Goal: Information Seeking & Learning: Check status

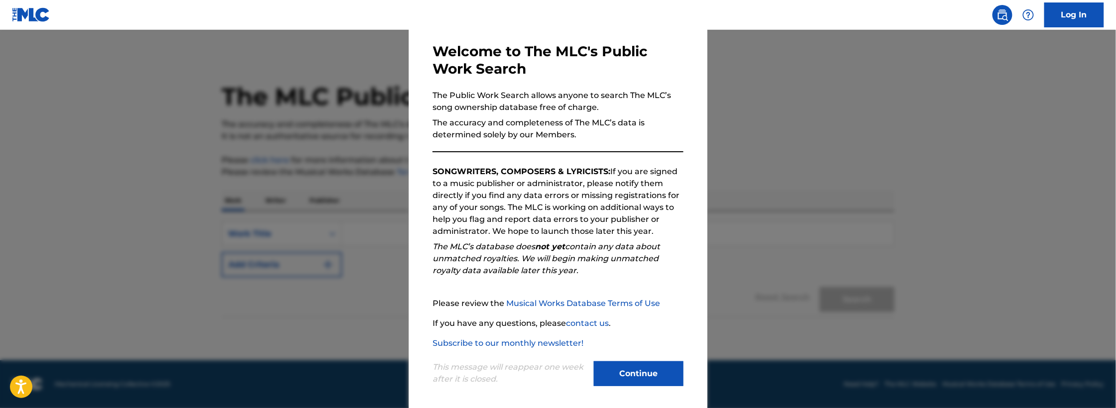
scroll to position [48, 0]
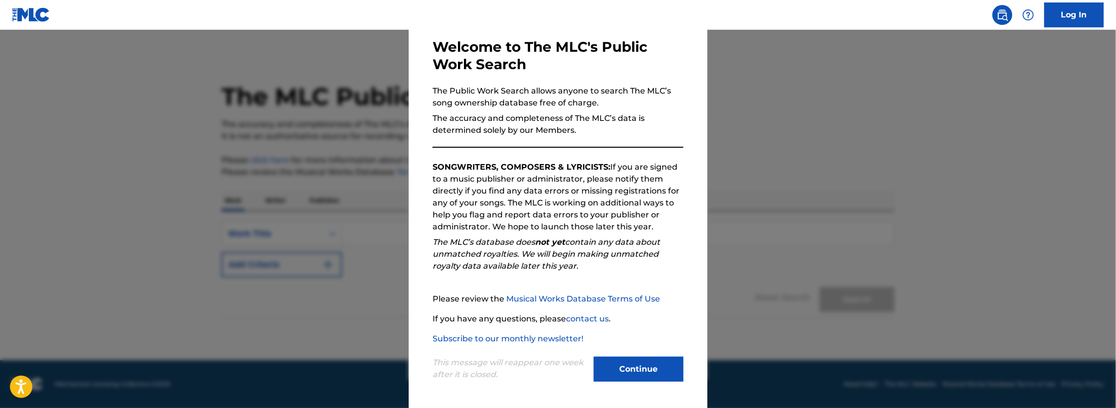
click at [650, 363] on button "Continue" at bounding box center [639, 369] width 90 height 25
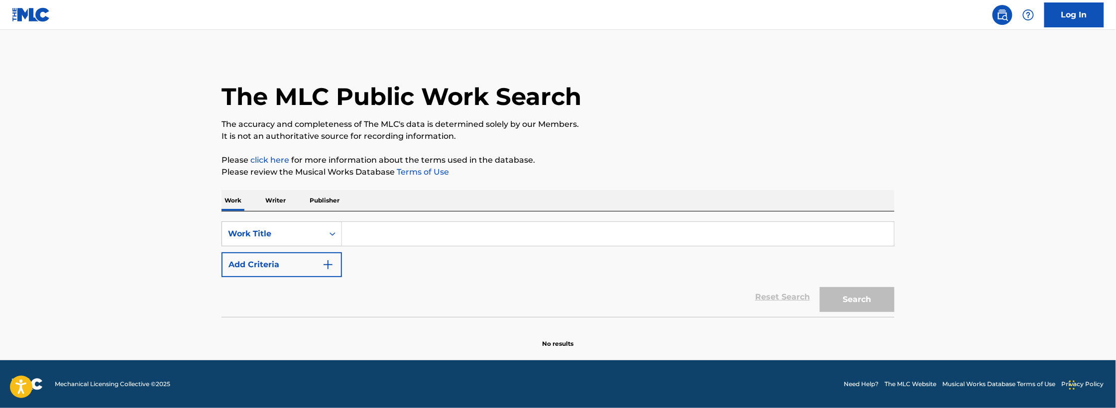
click at [312, 202] on p "Publisher" at bounding box center [325, 200] width 36 height 21
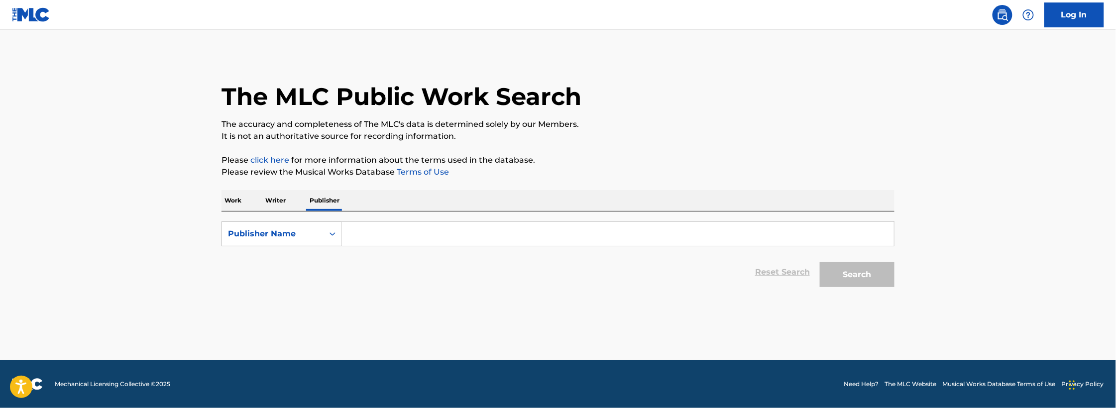
click at [241, 198] on p "Work" at bounding box center [232, 200] width 23 height 21
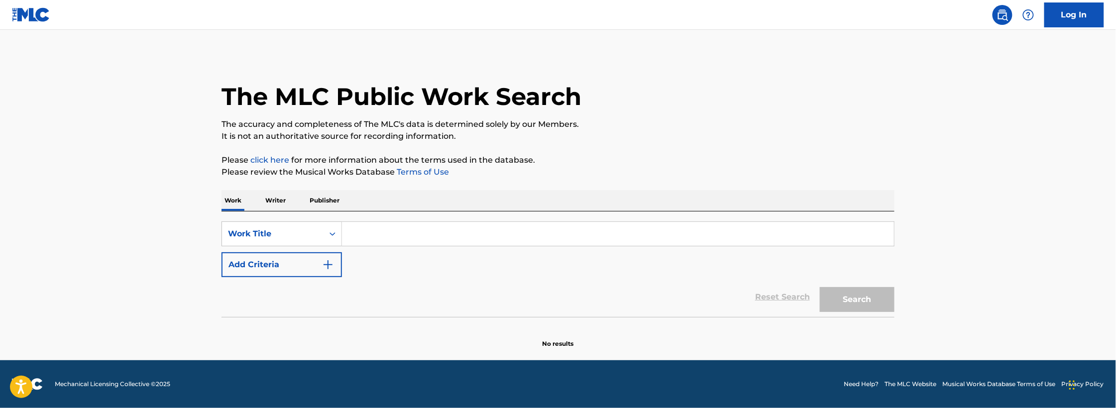
click at [330, 200] on p "Publisher" at bounding box center [325, 200] width 36 height 21
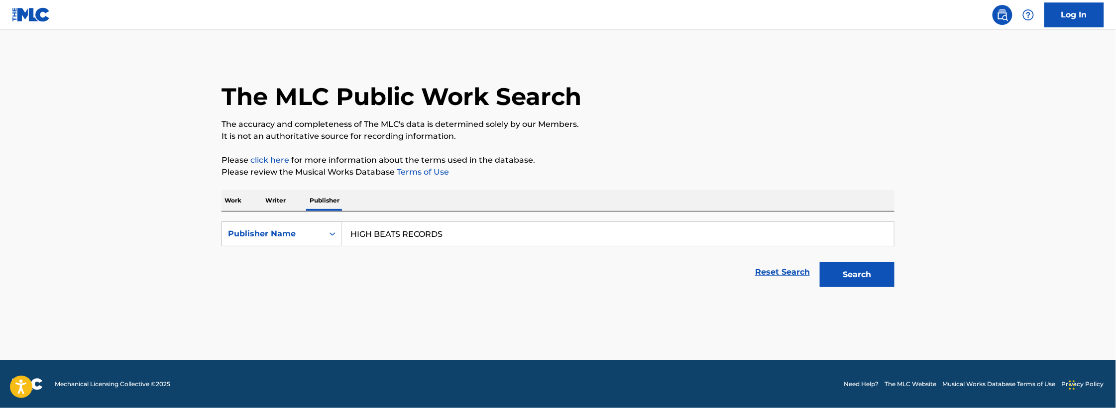
type input "HIGH BEATS RECORDS"
click at [844, 270] on button "Search" at bounding box center [857, 274] width 75 height 25
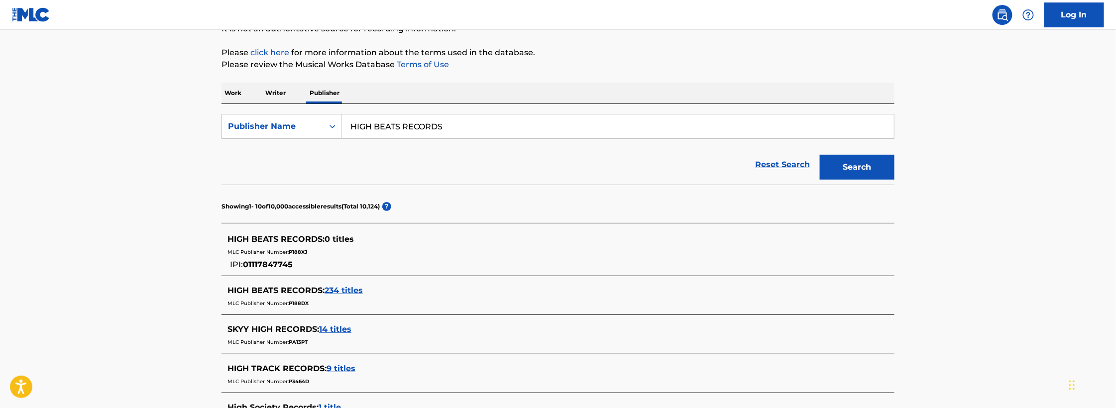
scroll to position [114, 0]
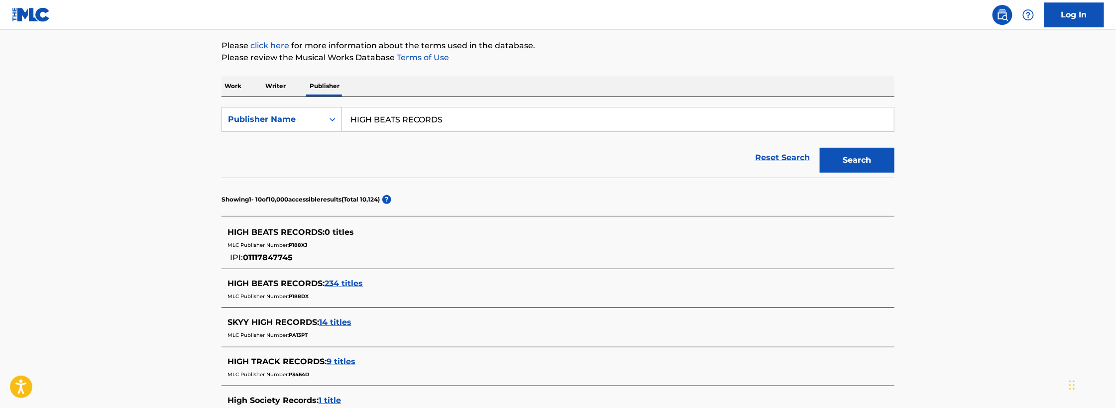
click at [347, 282] on span "234 titles" at bounding box center [344, 283] width 38 height 9
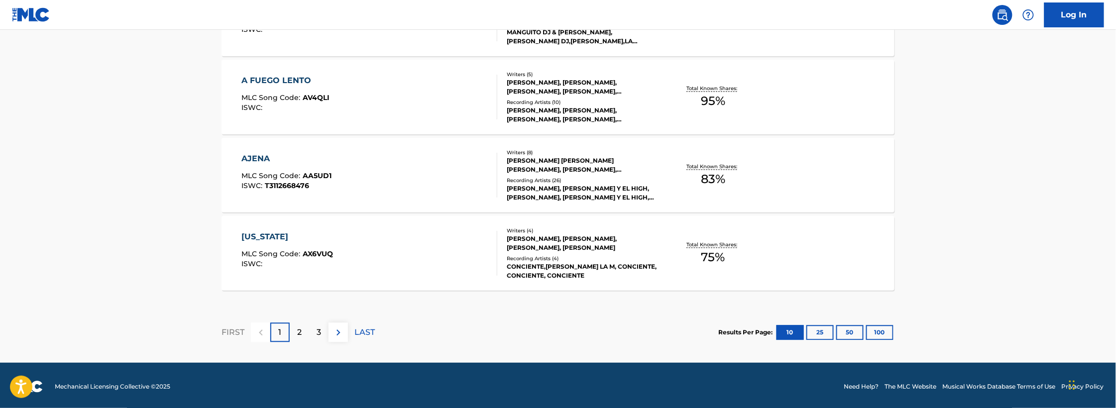
scroll to position [851, 0]
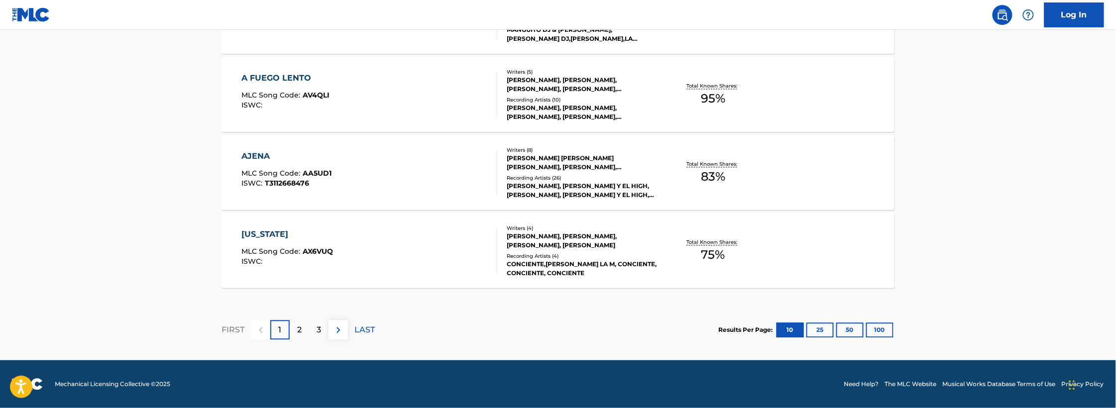
click at [882, 331] on button "100" at bounding box center [879, 330] width 27 height 15
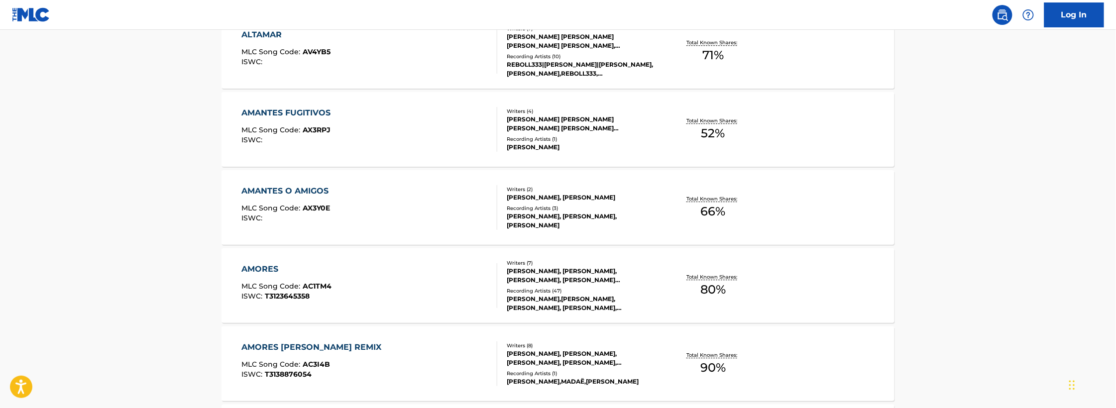
scroll to position [1346, 0]
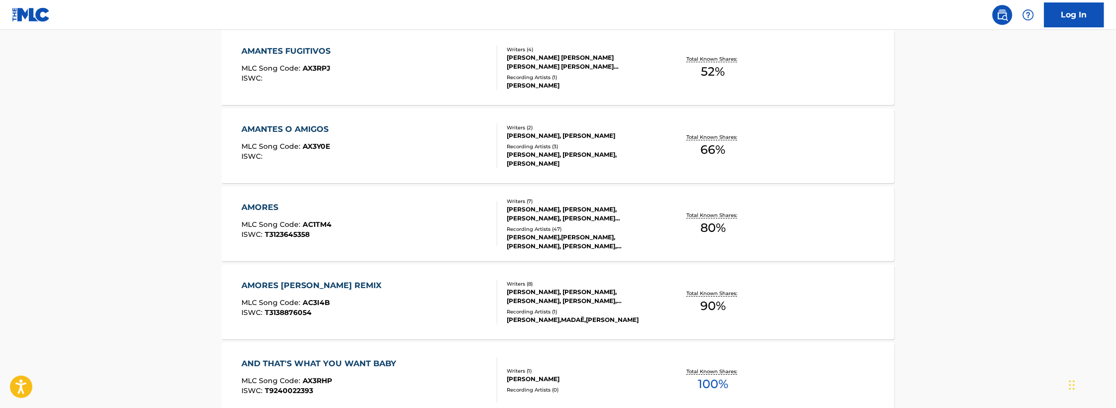
click at [319, 284] on div "AMORES [PERSON_NAME] REMIX" at bounding box center [314, 286] width 145 height 12
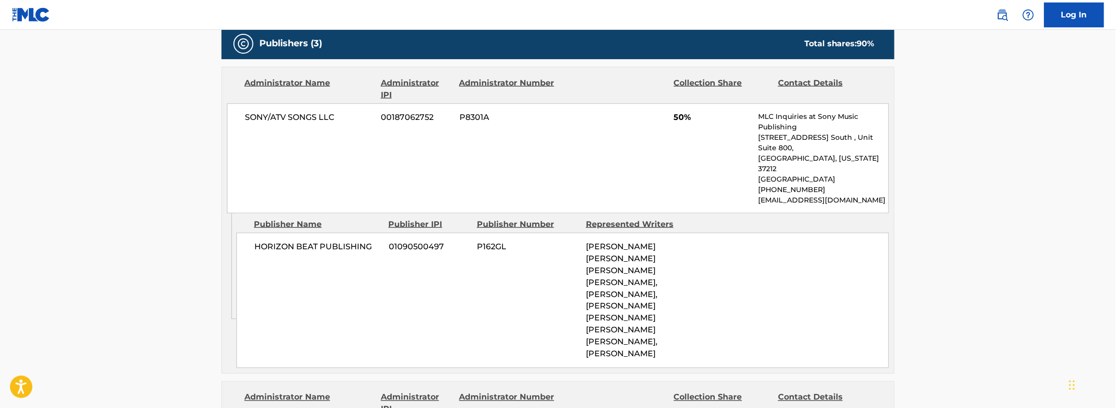
scroll to position [532, 0]
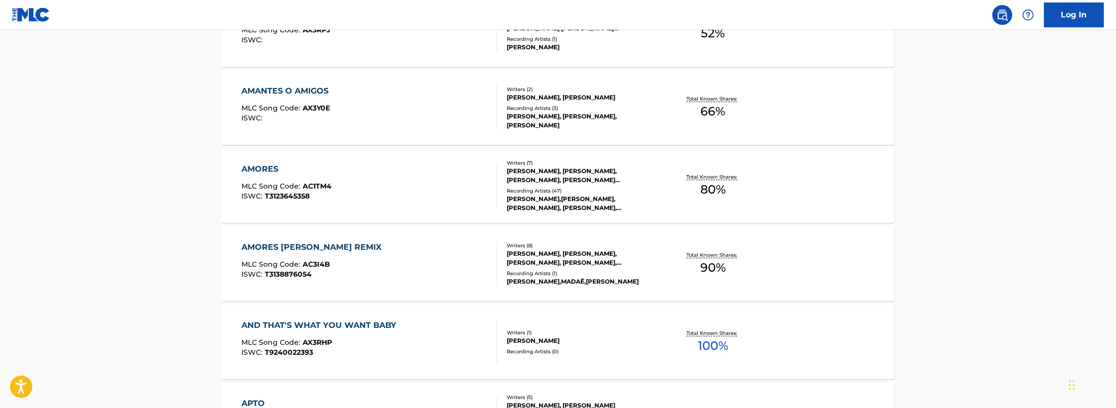
scroll to position [1398, 0]
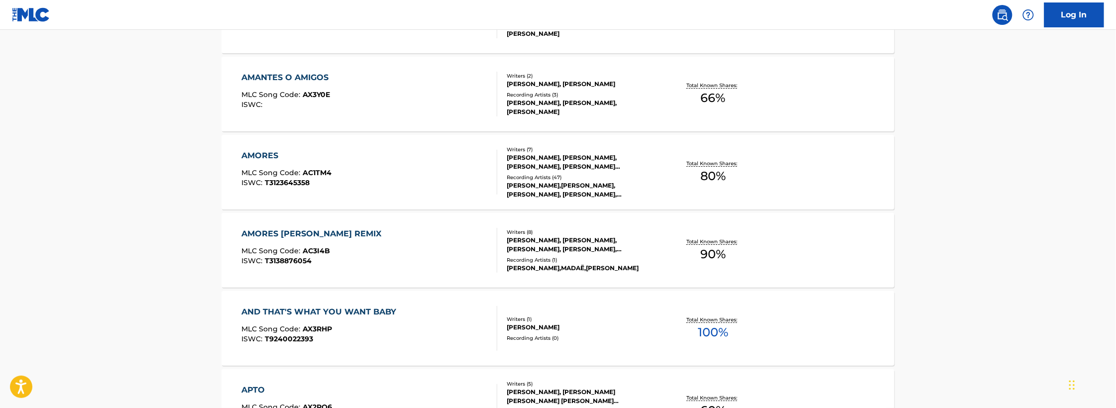
click at [343, 188] on div "AMORES MLC Song Code : AC1TM4 ISWC : T3123645358" at bounding box center [370, 172] width 256 height 45
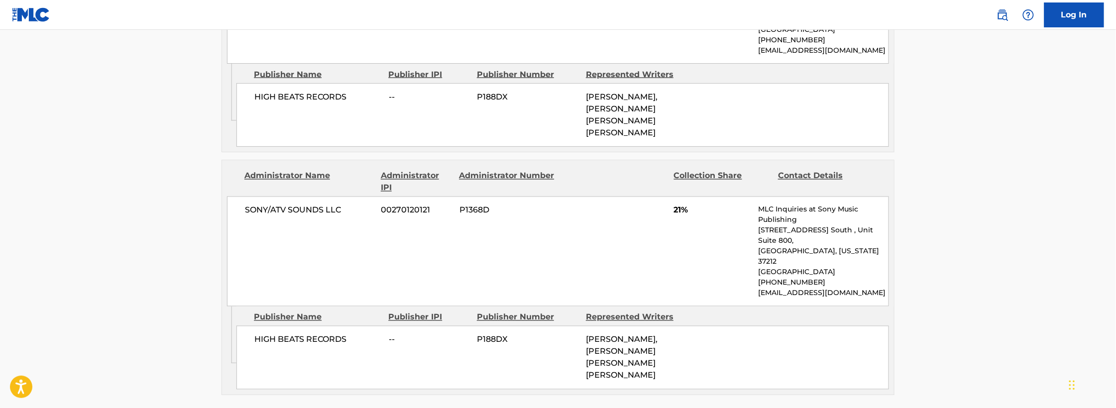
scroll to position [678, 0]
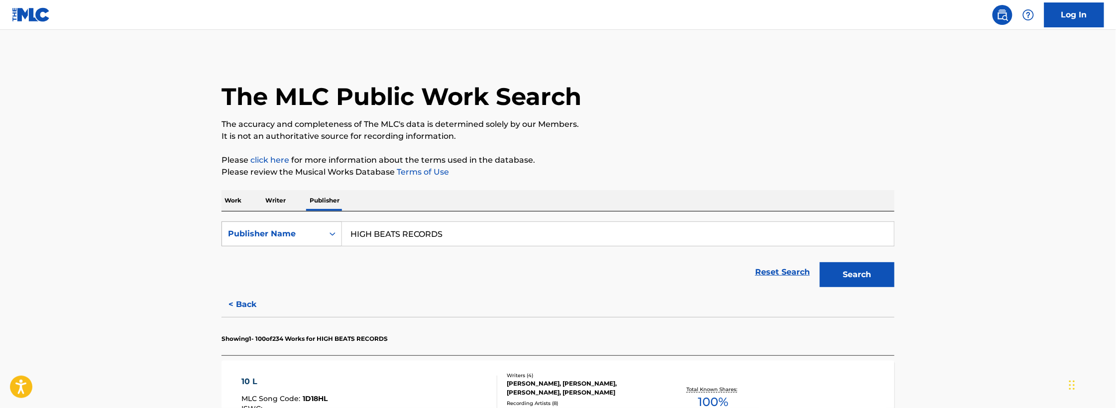
click at [320, 229] on div "Publisher Name" at bounding box center [273, 233] width 102 height 19
click at [292, 252] on div "Publisher IPI" at bounding box center [281, 258] width 119 height 25
click at [423, 220] on div "SearchWithCriteria26e0d33c-f07c-4ee4-8081-de18d3fafbad Publisher IPI Reset Sear…" at bounding box center [557, 252] width 673 height 81
click at [409, 234] on input "Search Form" at bounding box center [618, 234] width 552 height 24
paste input "01117847745"
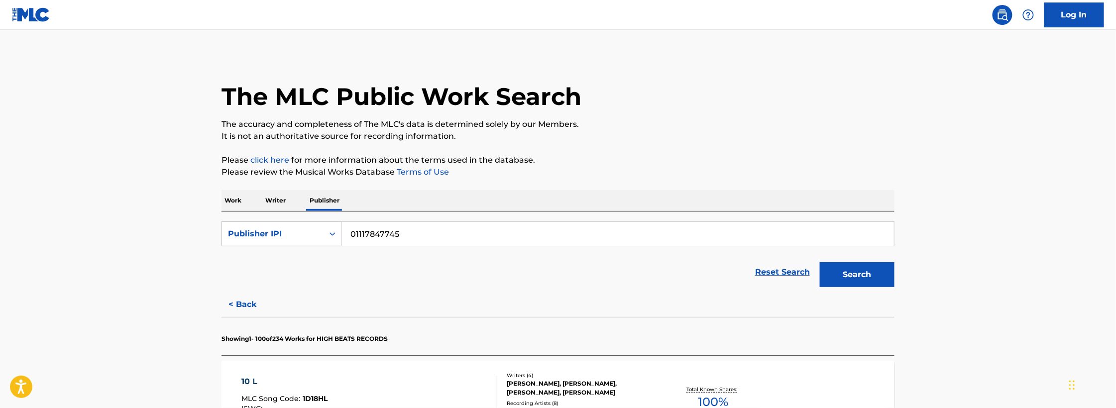
type input "01117847745"
click at [813, 271] on link "Reset Search" at bounding box center [782, 272] width 65 height 22
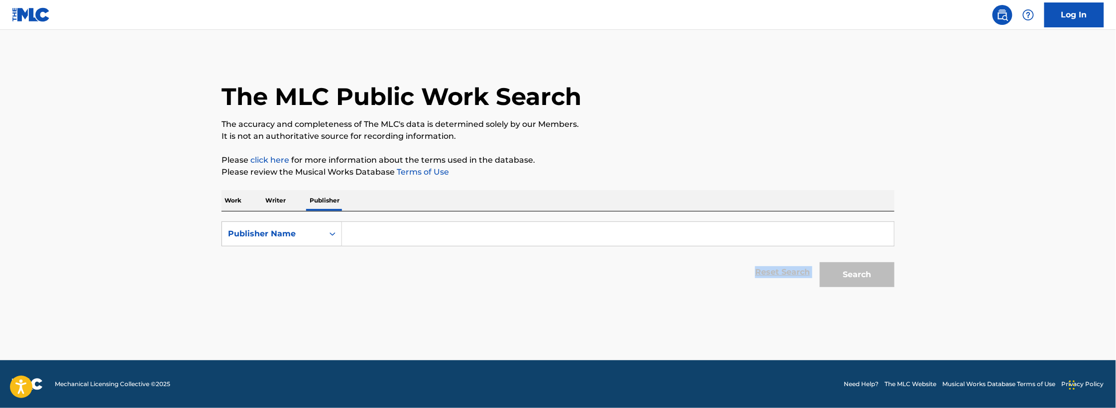
drag, startPoint x: 814, startPoint y: 271, endPoint x: 658, endPoint y: 269, distance: 155.8
click at [694, 270] on div "Reset Search Search" at bounding box center [557, 272] width 673 height 40
paste input "01117847745"
type input "01117847745"
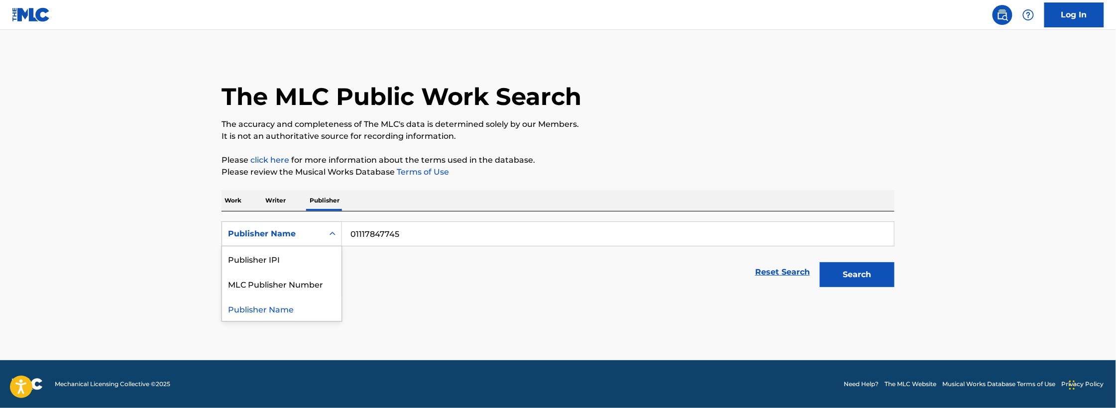
click at [251, 243] on div "Publisher Name" at bounding box center [281, 233] width 120 height 25
click at [258, 260] on div "Publisher IPI" at bounding box center [281, 258] width 119 height 25
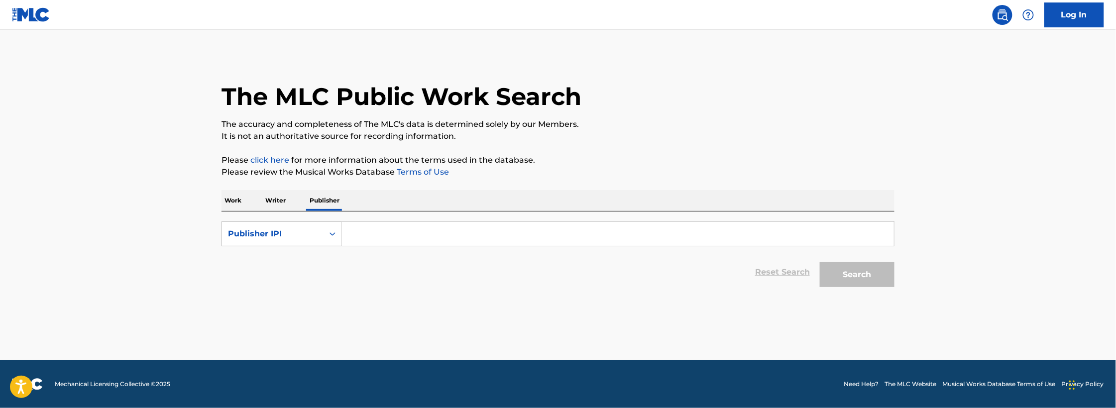
paste input "01117847745"
click at [871, 267] on button "Search" at bounding box center [857, 274] width 75 height 25
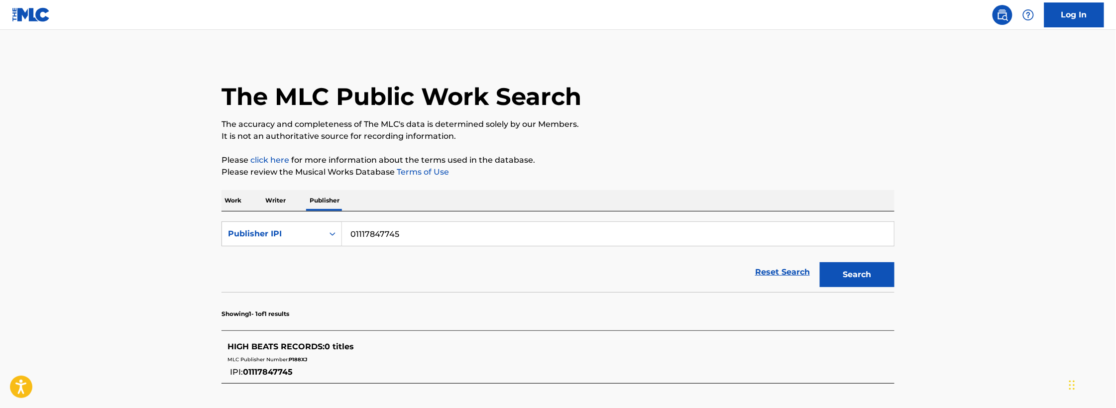
drag, startPoint x: 259, startPoint y: 366, endPoint x: 266, endPoint y: 345, distance: 22.2
click at [260, 364] on div "HIGH BEATS RECORDS : 0 titles MLC Publisher Number: P188XJ IPI: 01117847745" at bounding box center [544, 359] width 635 height 37
click at [268, 342] on span "HIGH BEATS RECORDS :" at bounding box center [275, 346] width 97 height 9
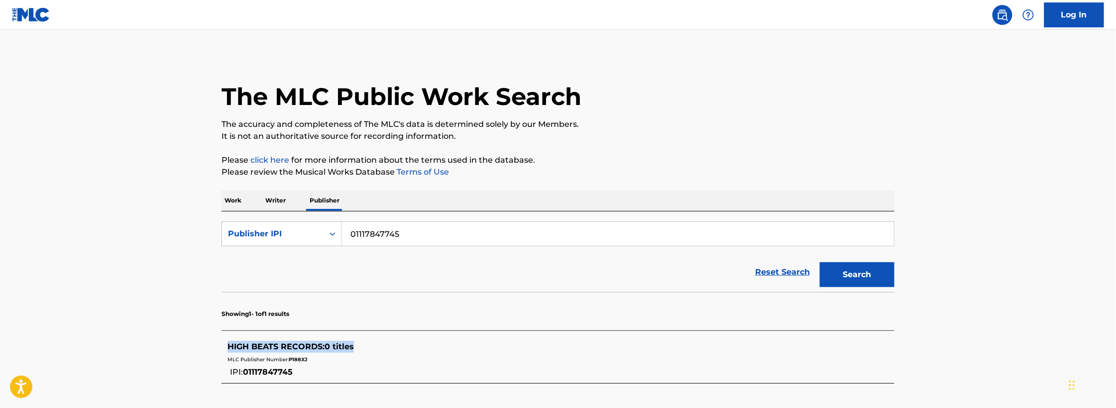
click at [421, 345] on div "HIGH BEATS RECORDS : 0 titles" at bounding box center [544, 347] width 635 height 12
click at [402, 232] on input "01117847745" at bounding box center [618, 234] width 552 height 24
paste input "HORIZON BEAT PUBLISHING"
type input "HORIZON BEAT PUBLISHING"
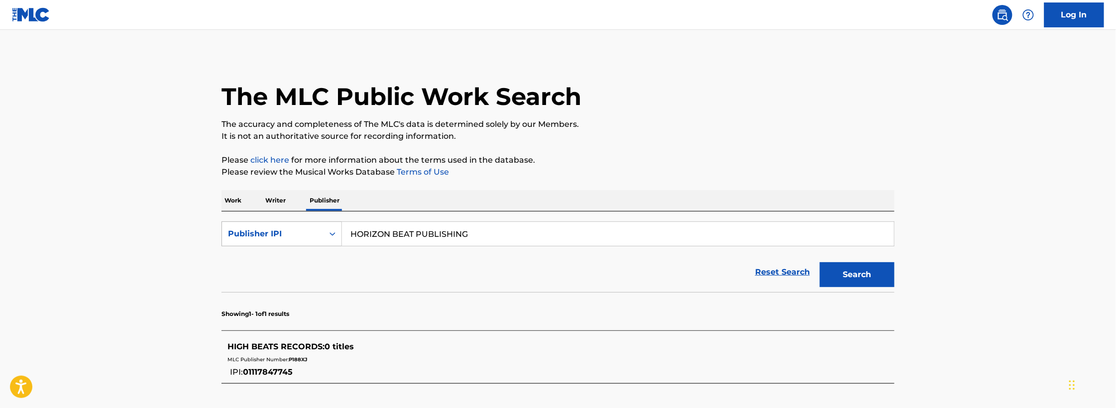
click at [299, 245] on div "Publisher IPI" at bounding box center [281, 233] width 120 height 25
click at [296, 261] on div "Publisher Name" at bounding box center [281, 258] width 119 height 25
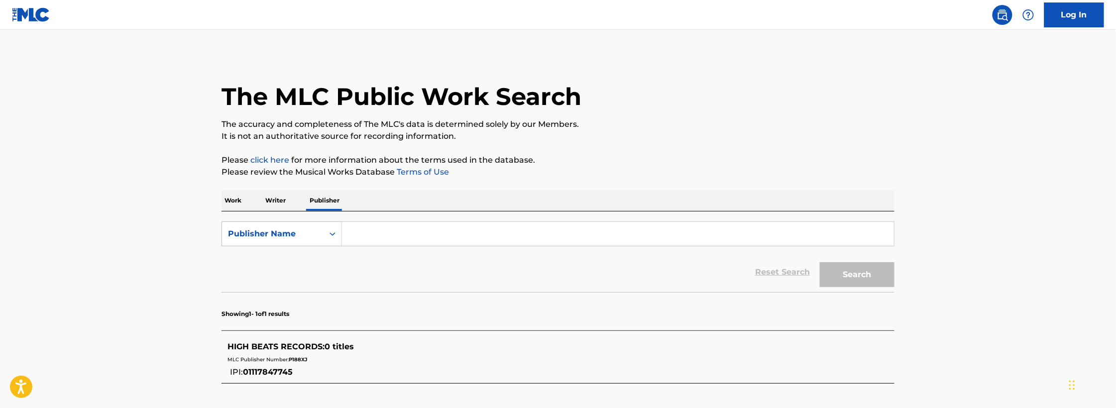
paste input "HORIZON BEAT PUBLISHING"
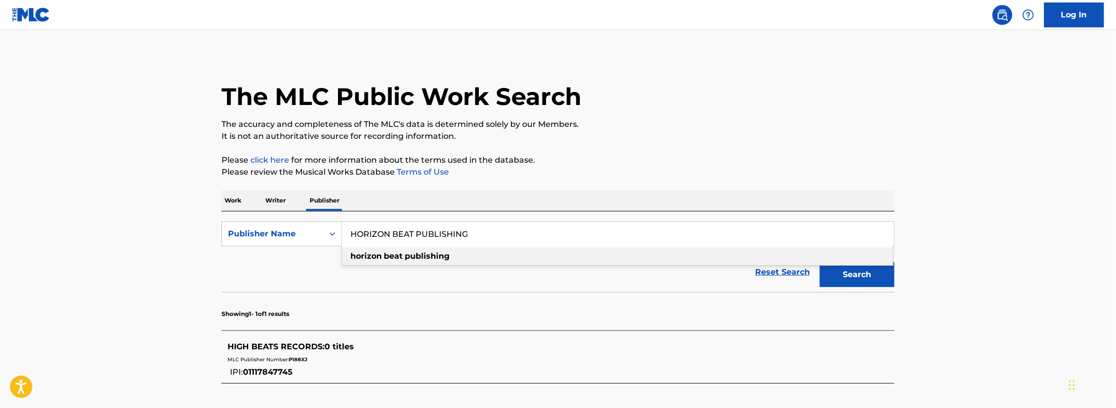
type input "HORIZON BEAT PUBLISHING"
click at [882, 273] on button "Search" at bounding box center [857, 274] width 75 height 25
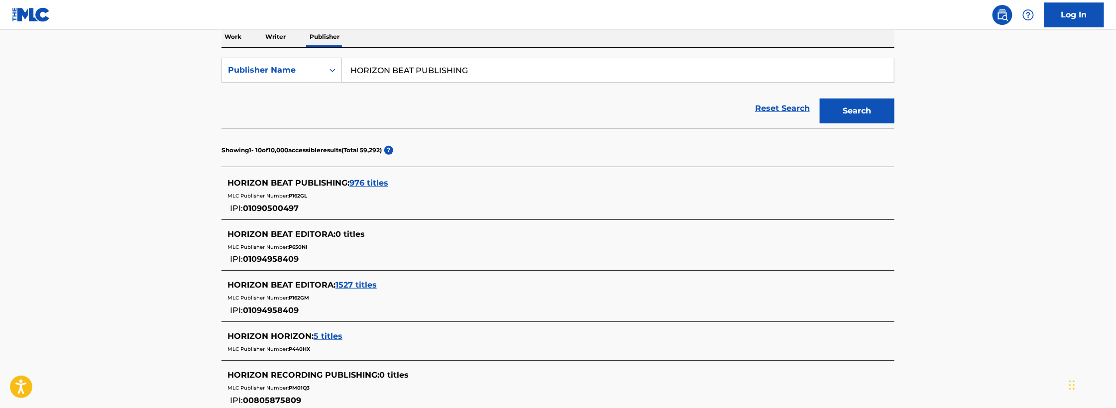
scroll to position [200, 0]
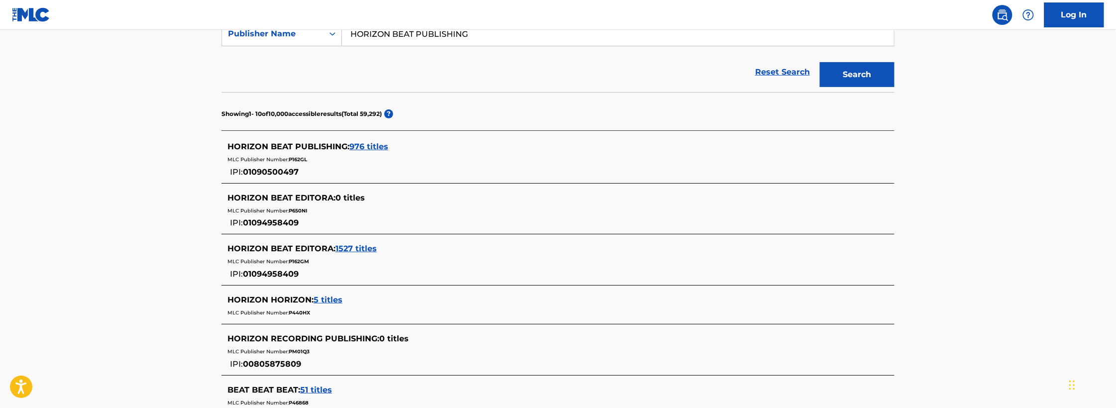
click at [367, 140] on div "HORIZON BEAT PUBLISHING : 976 titles MLC Publisher Number: P162GL IPI: 01090500…" at bounding box center [557, 159] width 673 height 47
click at [370, 144] on span "976 titles" at bounding box center [368, 146] width 39 height 9
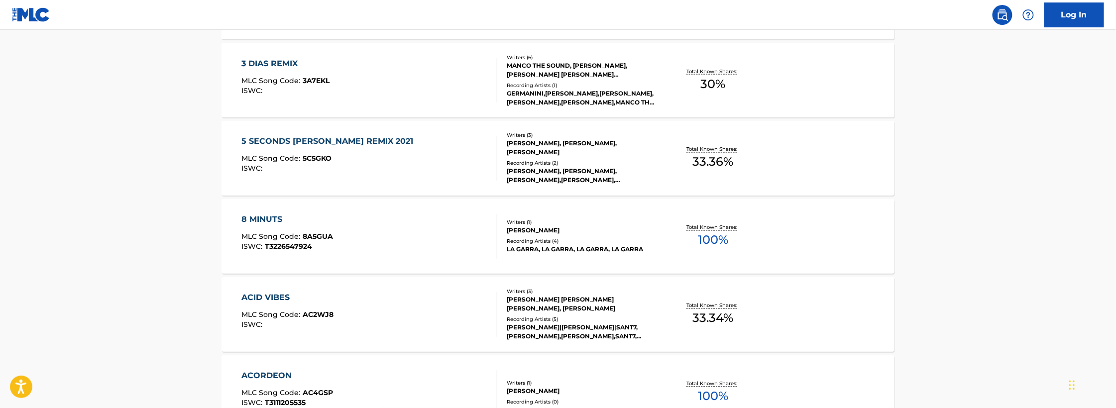
scroll to position [719, 0]
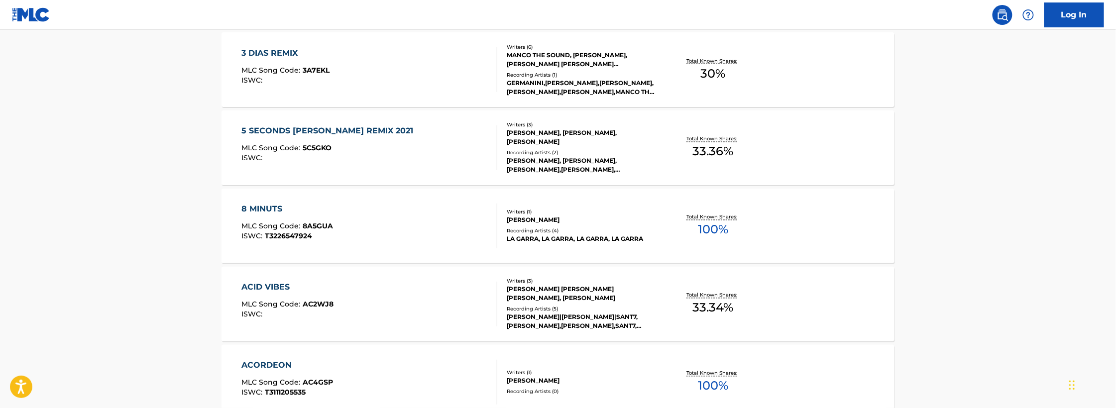
click at [1071, 15] on link "Log In" at bounding box center [1074, 14] width 60 height 25
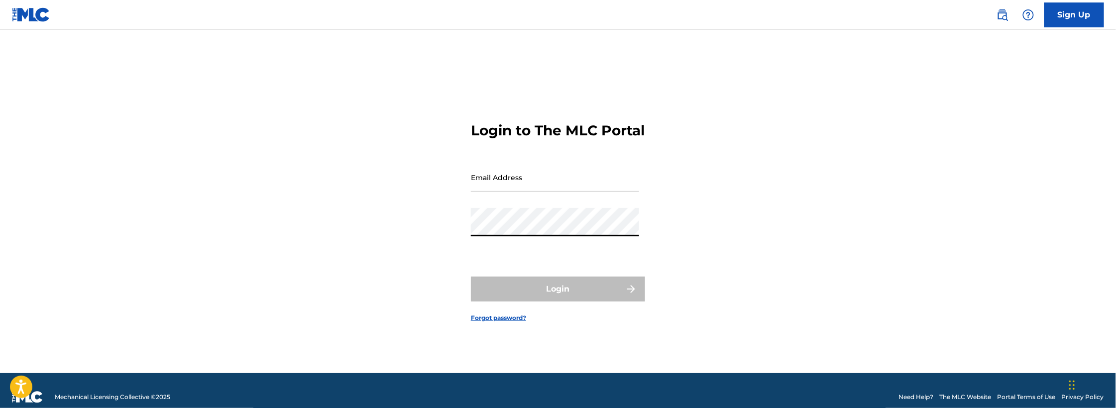
type input "[EMAIL_ADDRESS][DOMAIN_NAME]"
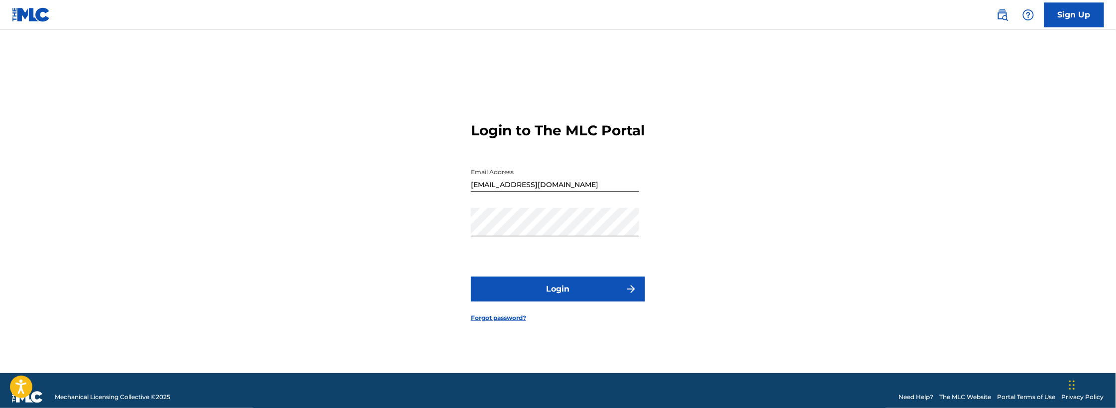
click at [593, 298] on button "Login" at bounding box center [558, 289] width 174 height 25
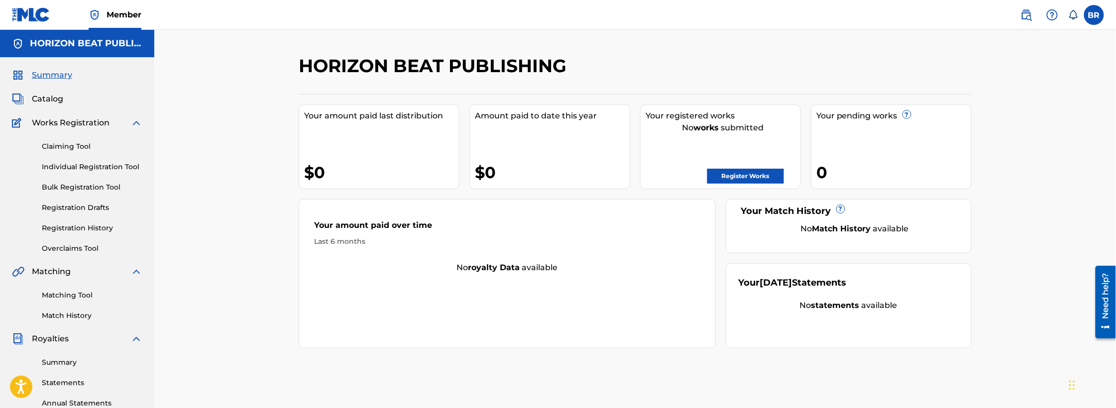
click at [94, 225] on link "Registration History" at bounding box center [92, 228] width 101 height 10
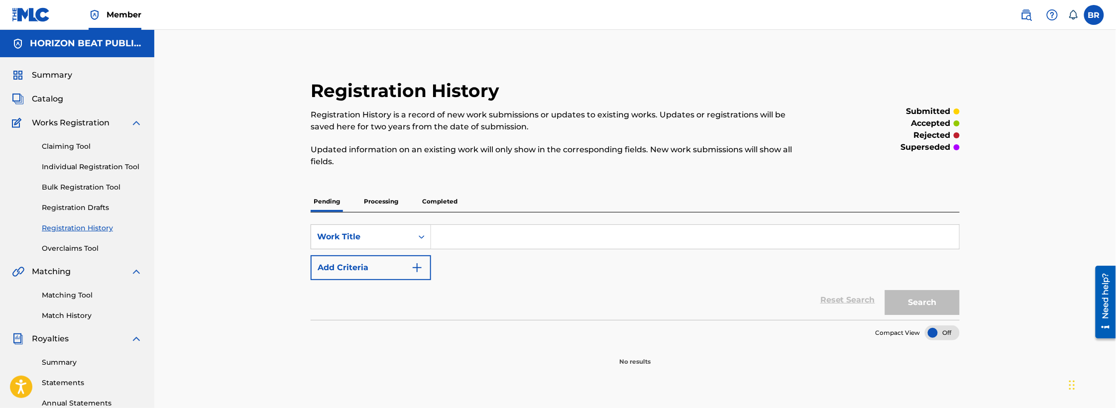
click at [427, 201] on p "Completed" at bounding box center [439, 201] width 41 height 21
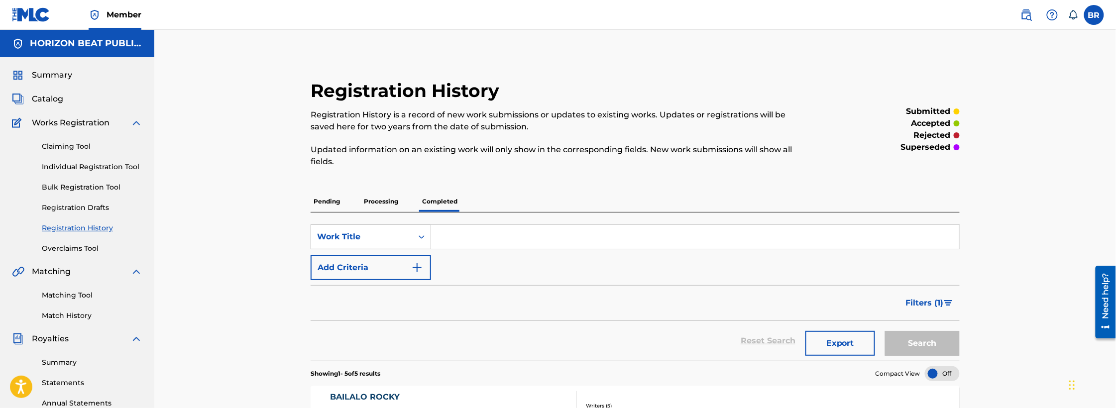
click at [392, 200] on p "Processing" at bounding box center [381, 201] width 40 height 21
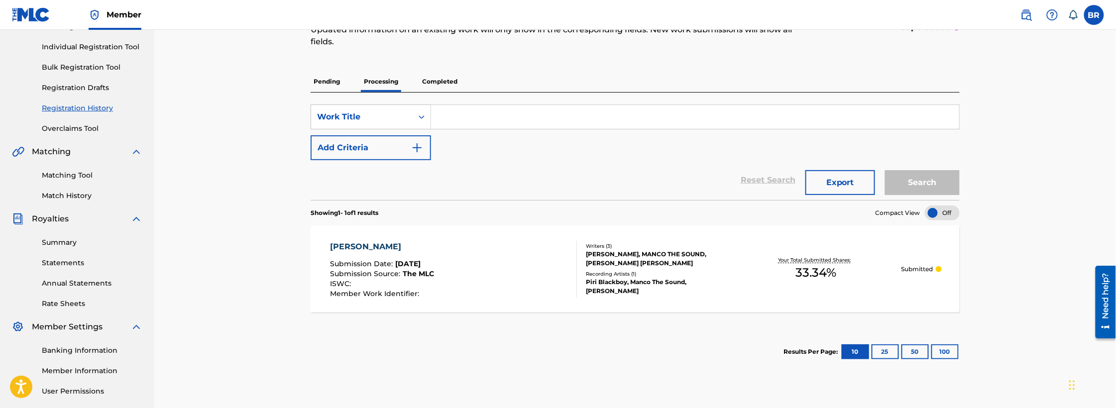
scroll to position [126, 0]
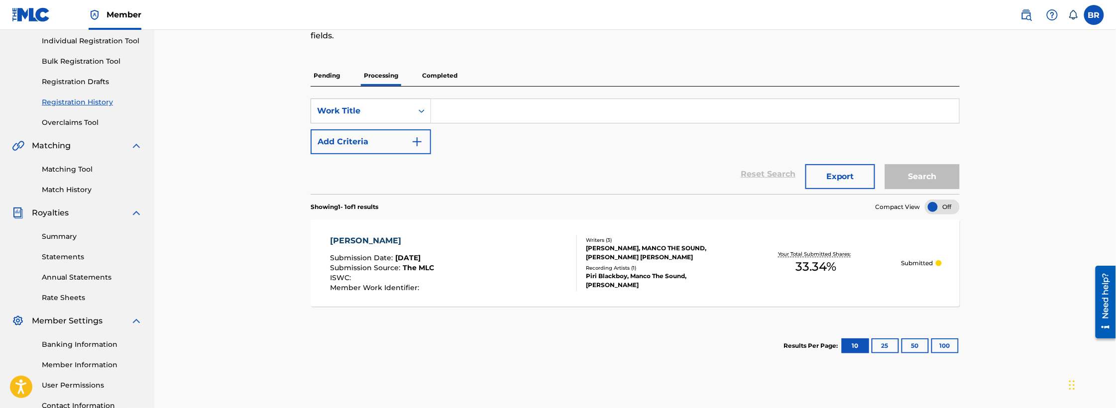
click at [369, 245] on div "[PERSON_NAME]" at bounding box center [382, 241] width 104 height 12
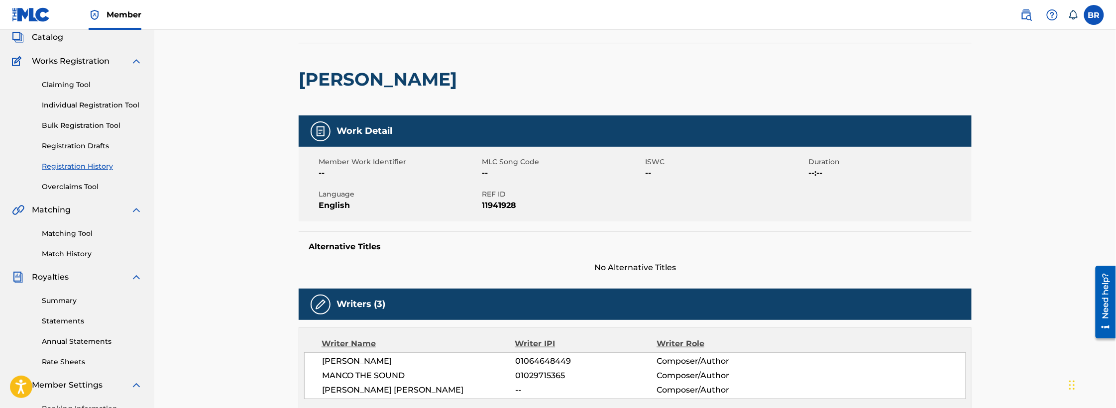
scroll to position [14, 0]
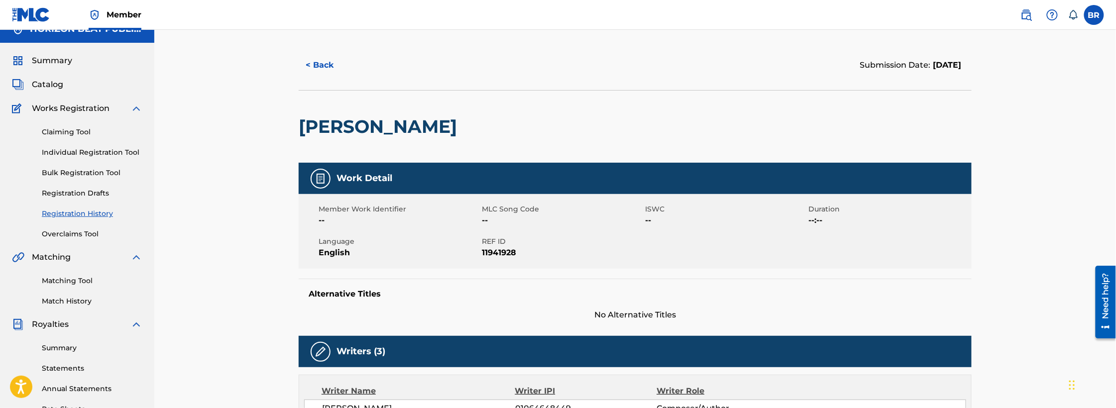
click at [86, 227] on div "Claiming Tool Individual Registration Tool Bulk Registration Tool Registration …" at bounding box center [77, 176] width 130 height 125
click at [88, 232] on link "Overclaims Tool" at bounding box center [92, 234] width 101 height 10
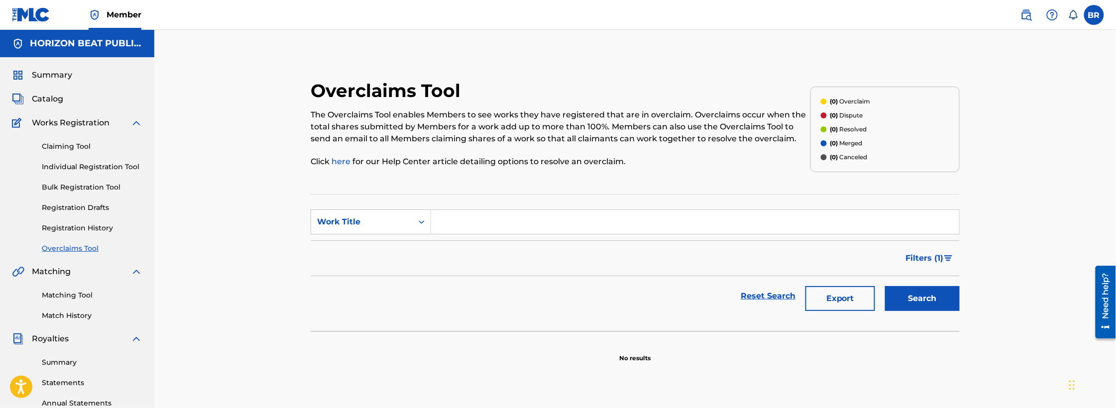
click at [85, 227] on link "Registration History" at bounding box center [92, 228] width 101 height 10
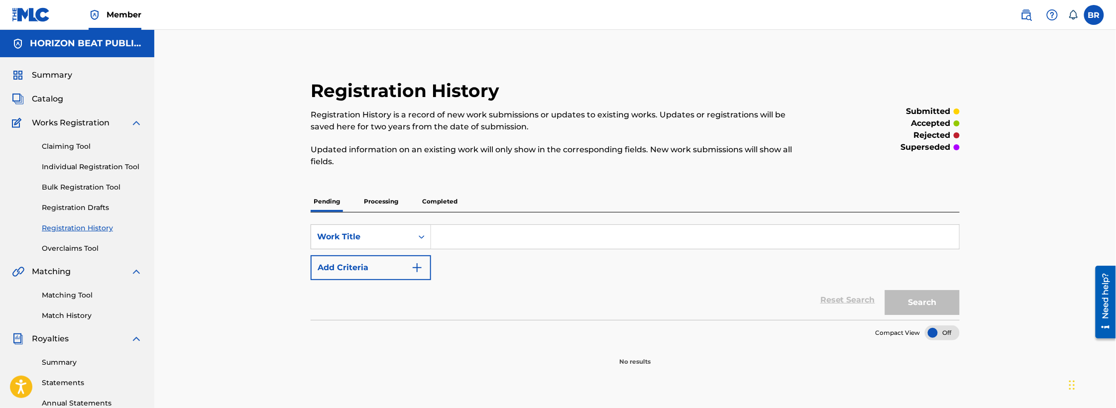
click at [370, 206] on p "Processing" at bounding box center [381, 201] width 40 height 21
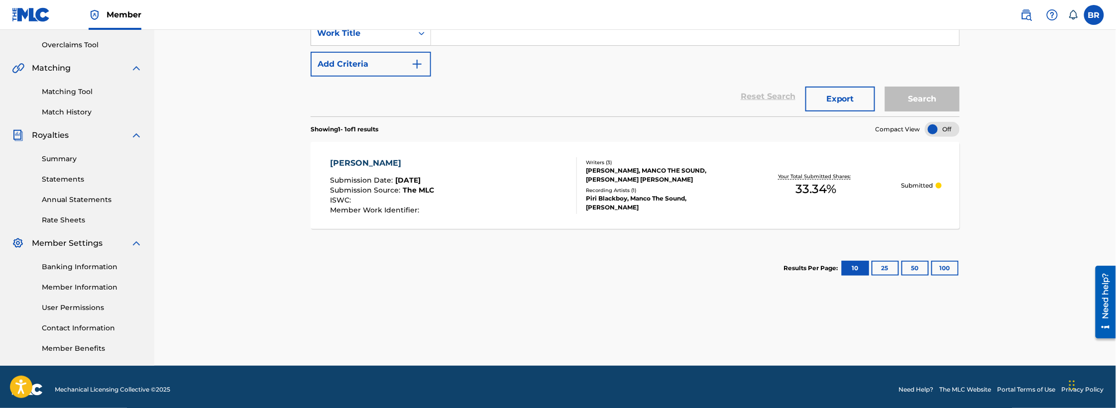
scroll to position [209, 0]
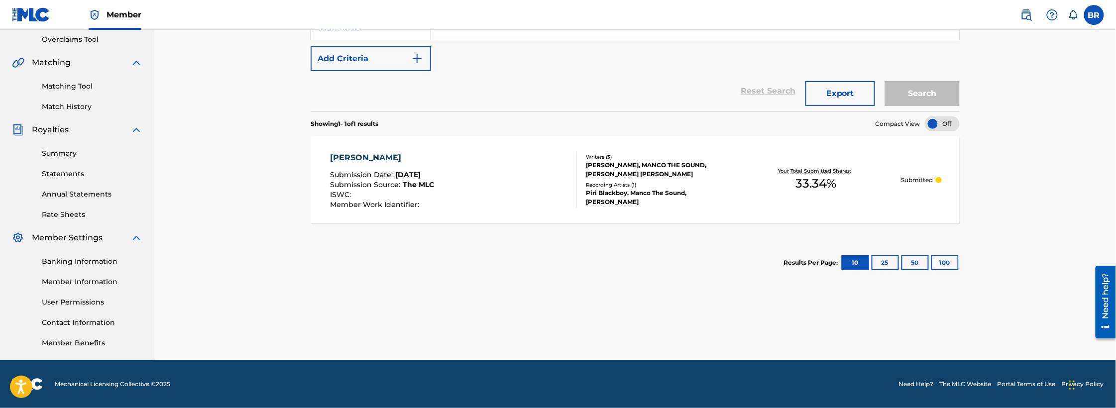
click at [404, 158] on div "[PERSON_NAME]" at bounding box center [382, 158] width 104 height 12
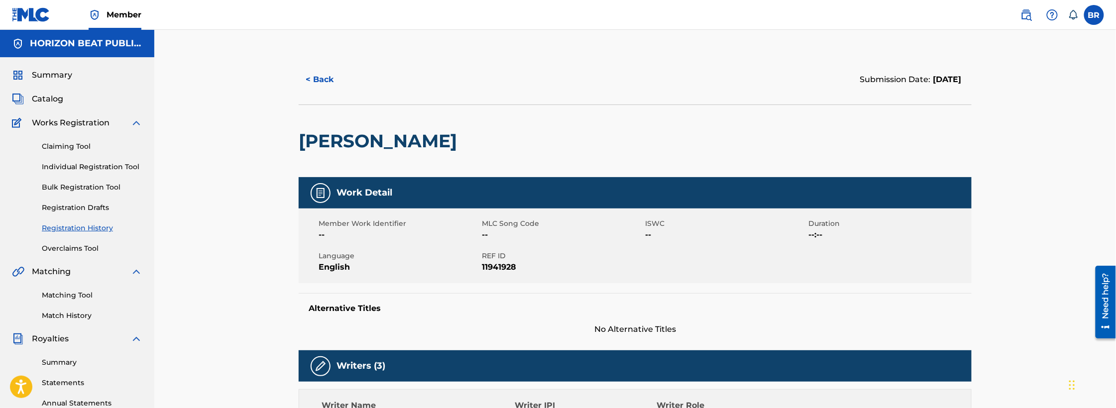
click at [599, 206] on div "Work Detail" at bounding box center [635, 192] width 673 height 31
click at [17, 16] on img at bounding box center [31, 14] width 38 height 14
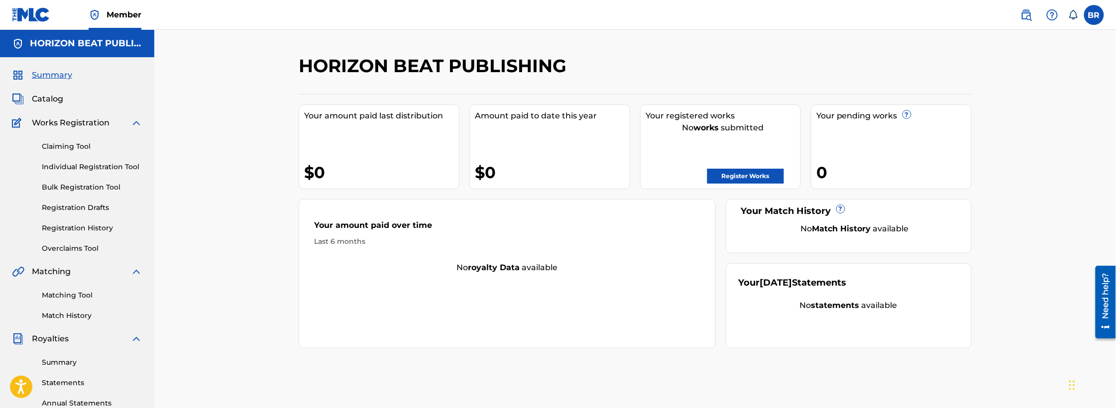
click at [556, 261] on div "Your amount paid over time Last 6 months" at bounding box center [507, 233] width 416 height 57
click at [54, 145] on link "Claiming Tool" at bounding box center [92, 146] width 101 height 10
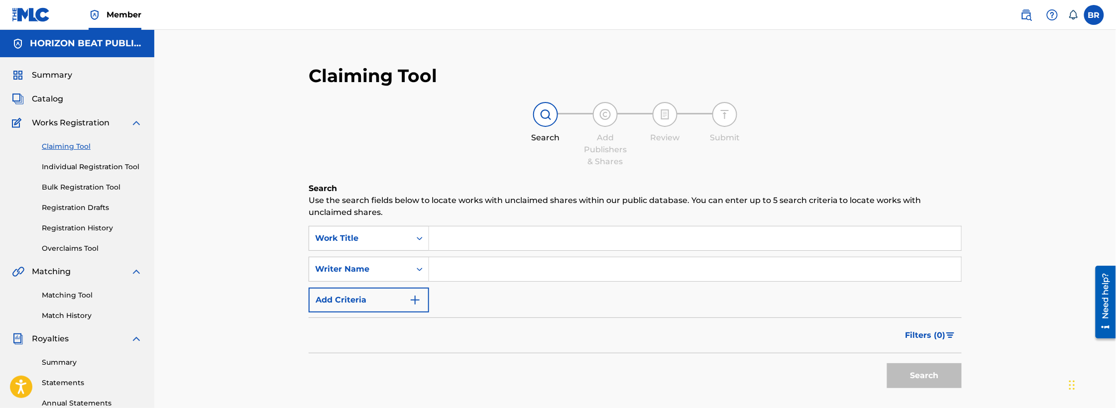
click at [39, 95] on span "Catalog" at bounding box center [47, 99] width 31 height 12
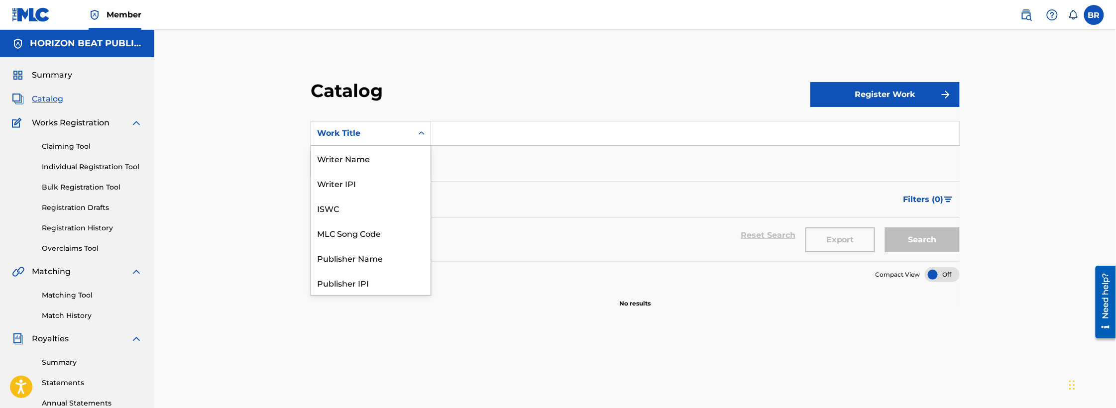
scroll to position [161, 0]
click at [413, 137] on div "Search Form" at bounding box center [422, 133] width 18 height 18
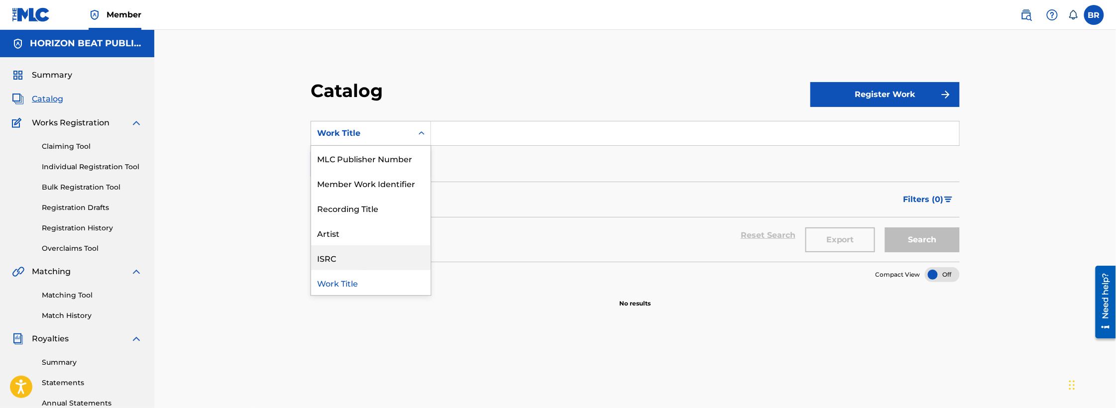
click at [348, 262] on div "ISRC" at bounding box center [370, 257] width 119 height 25
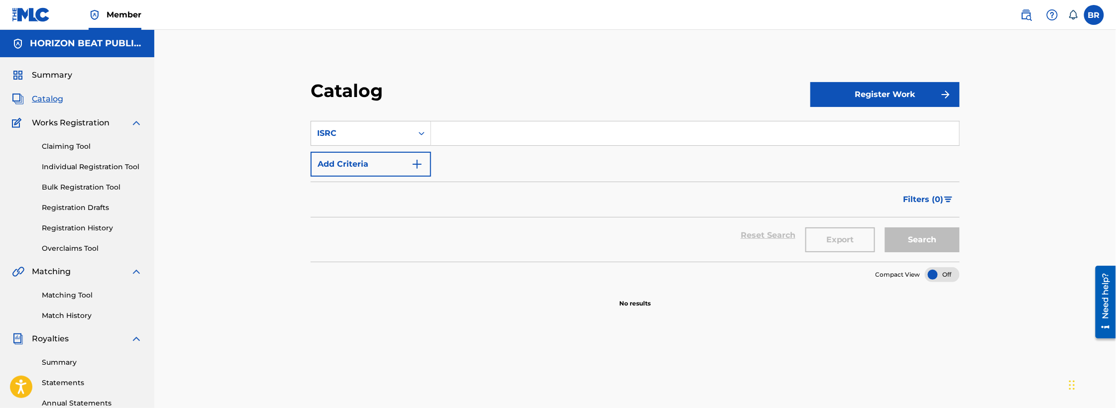
click at [453, 135] on input "Search Form" at bounding box center [695, 133] width 528 height 24
paste input "QMBZ92550894"
click at [919, 241] on button "Search" at bounding box center [922, 239] width 75 height 25
click at [500, 140] on input "QMBZ92550894" at bounding box center [695, 133] width 528 height 24
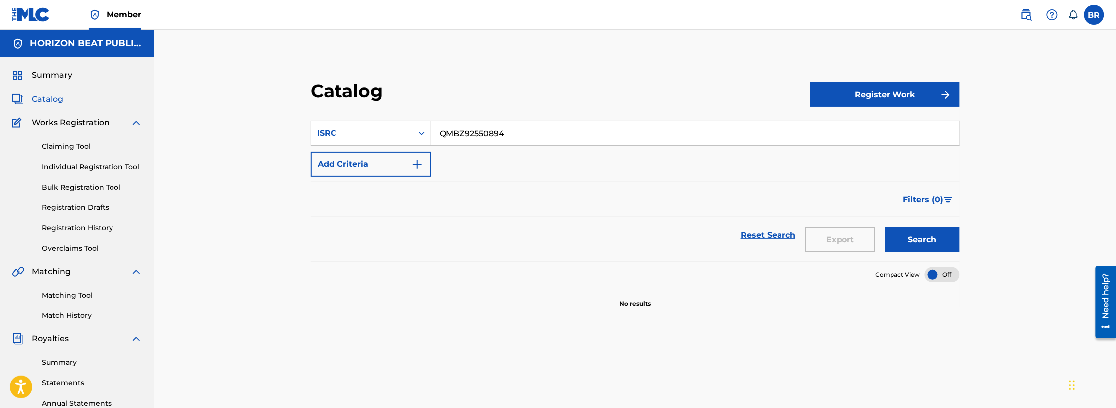
click at [500, 140] on input "QMBZ92550894" at bounding box center [695, 133] width 528 height 24
paste input "DA62583063"
click at [933, 232] on button "Search" at bounding box center [922, 239] width 75 height 25
click at [932, 249] on button "Search" at bounding box center [922, 239] width 75 height 25
click at [563, 130] on input "QMDA62583063" at bounding box center [695, 133] width 528 height 24
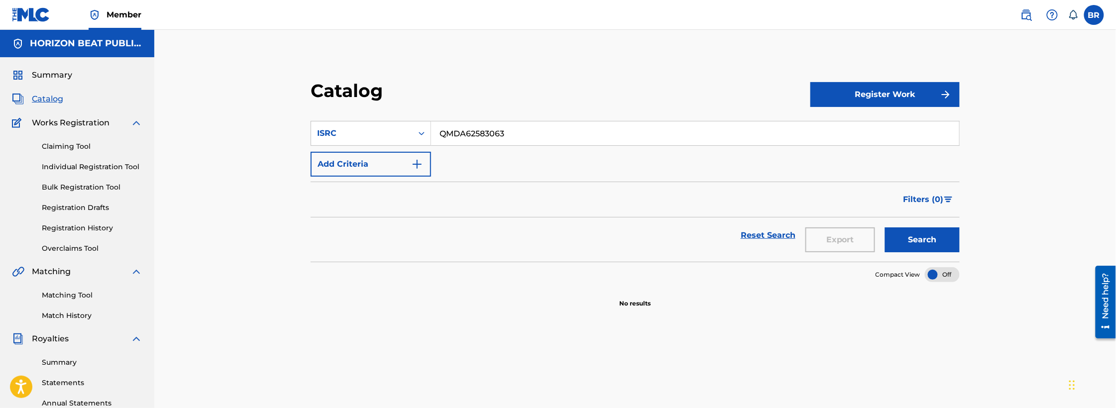
click at [563, 130] on input "QMDA62583063" at bounding box center [695, 133] width 528 height 24
paste input "CA5KR2430186"
type input "CA5KR2430186"
click at [940, 240] on button "Search" at bounding box center [922, 239] width 75 height 25
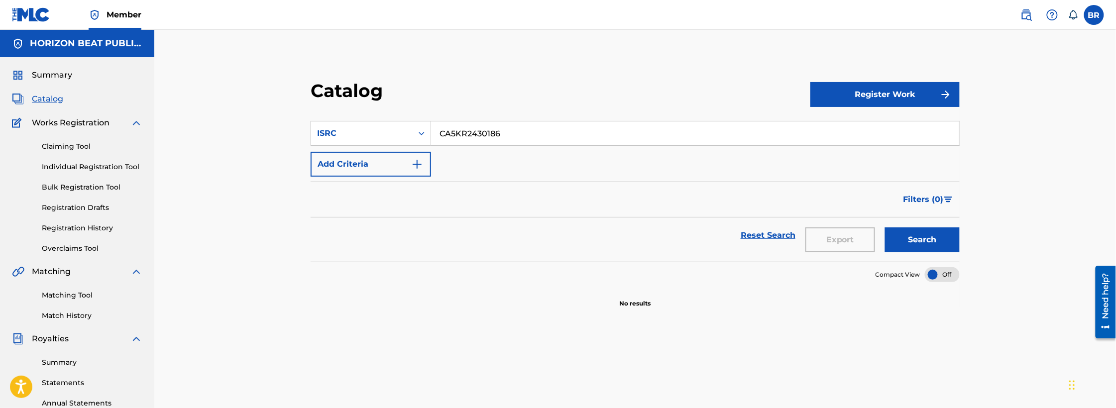
click at [766, 232] on link "Reset Search" at bounding box center [768, 235] width 65 height 22
